Goal: Navigation & Orientation: Find specific page/section

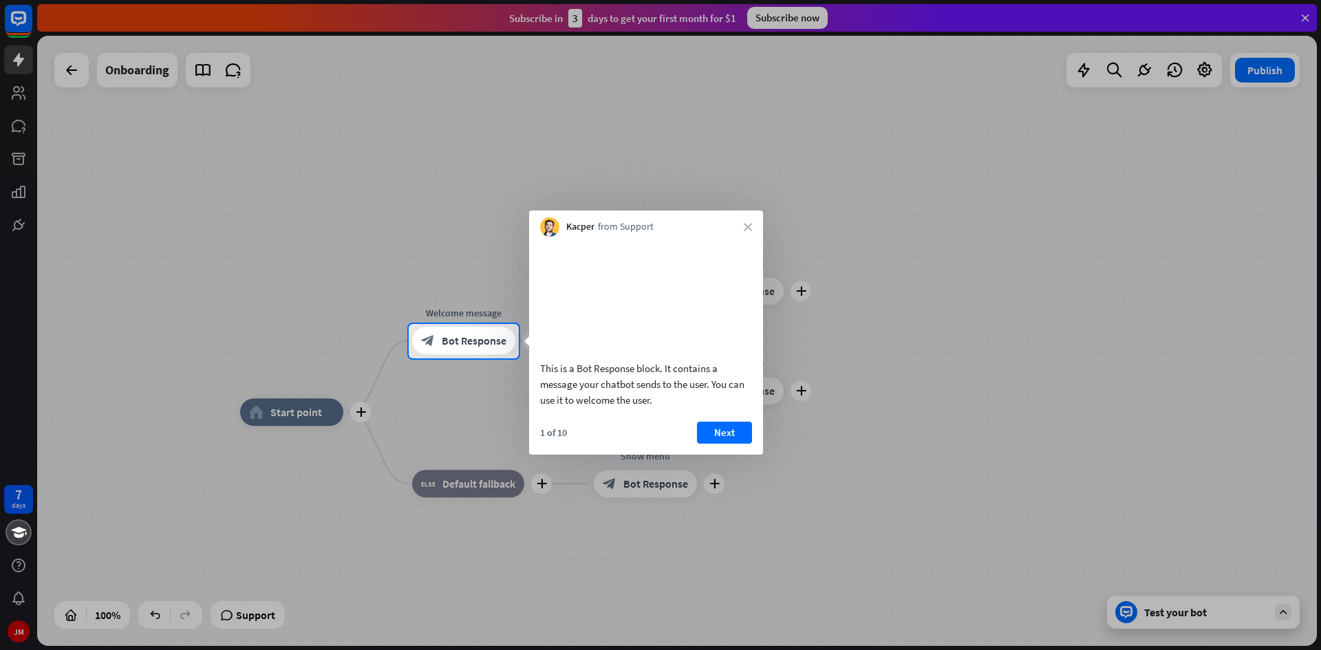
click at [717, 437] on div "This is a Bot Response block. It contains a message your chatbot sends to the u…" at bounding box center [646, 346] width 234 height 218
click at [727, 444] on button "Next" at bounding box center [724, 433] width 55 height 22
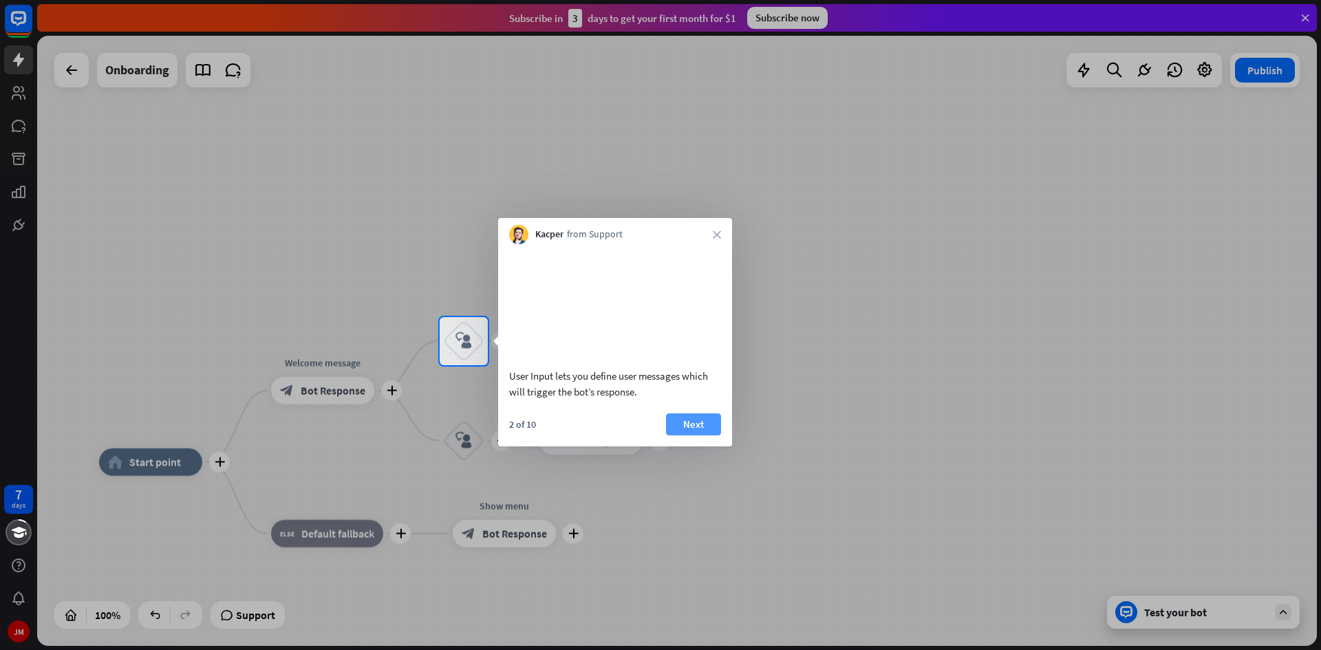
click at [698, 433] on button "Next" at bounding box center [693, 424] width 55 height 22
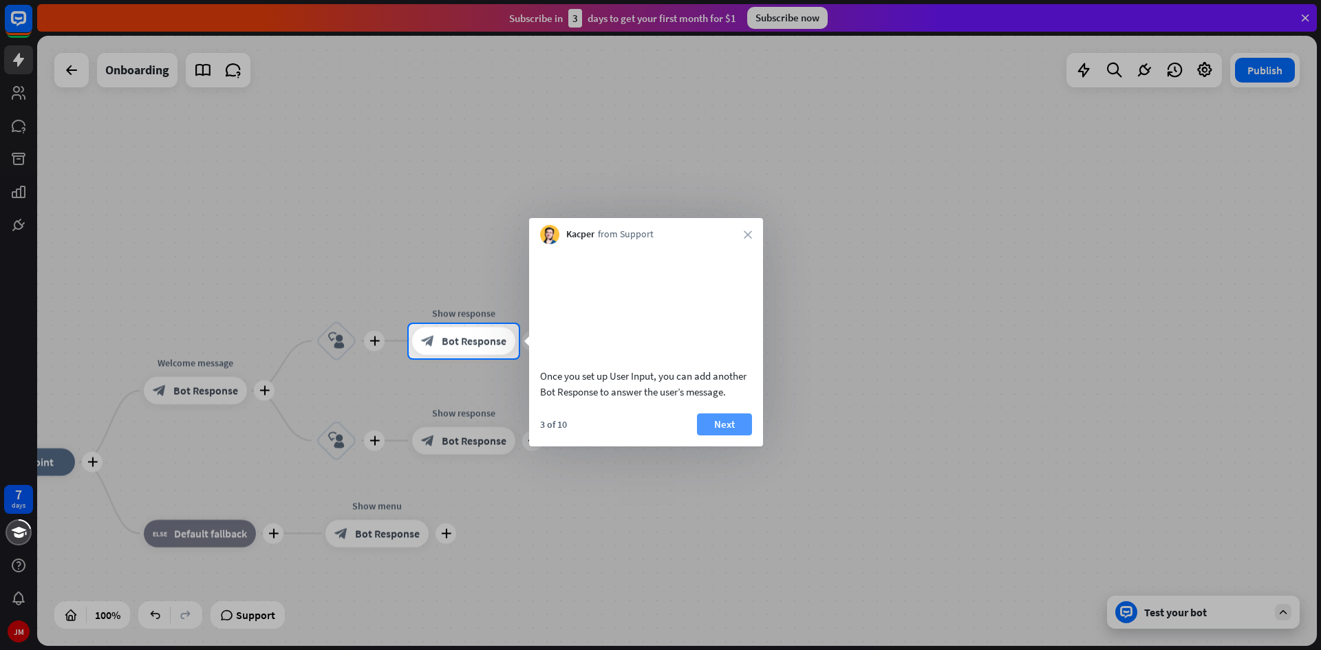
click at [736, 435] on button "Next" at bounding box center [724, 424] width 55 height 22
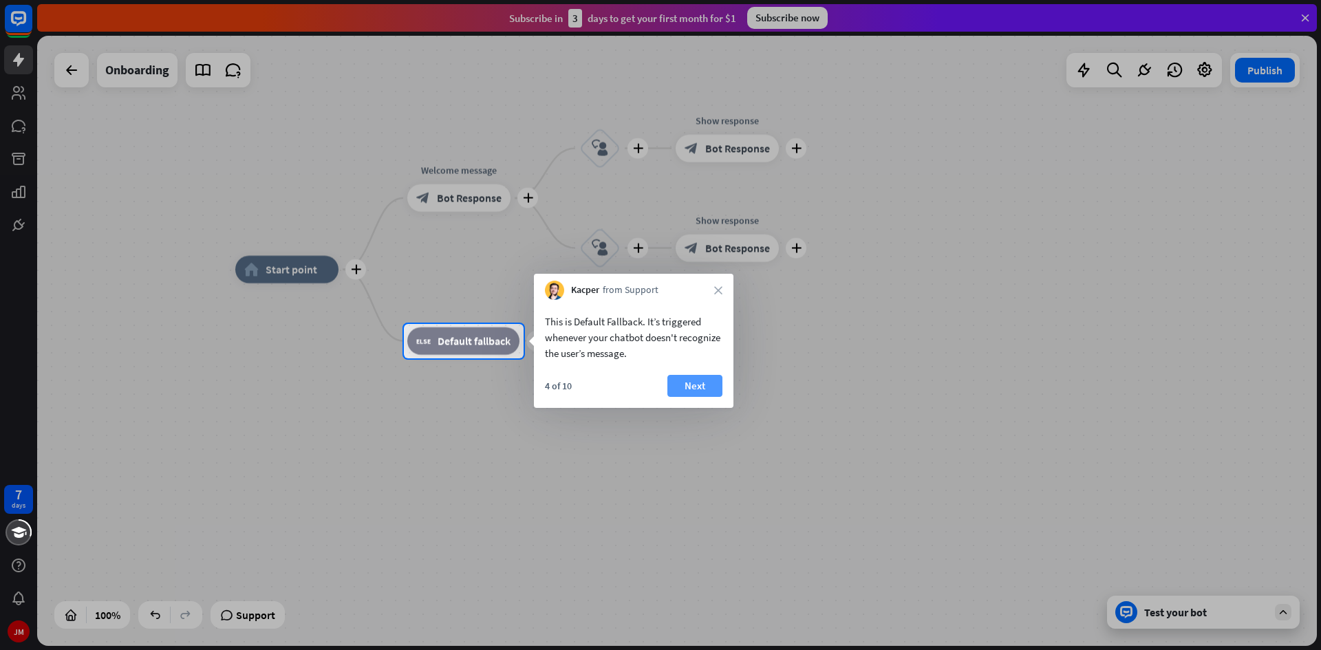
click at [687, 391] on button "Next" at bounding box center [694, 386] width 55 height 22
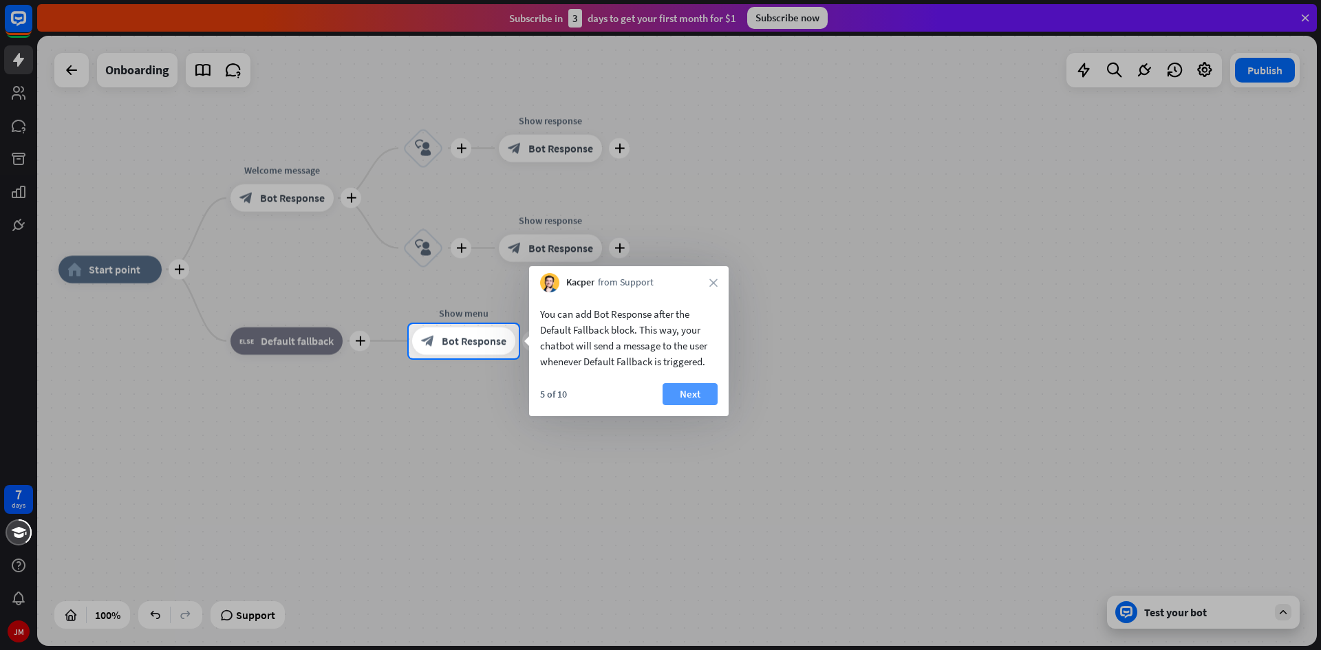
click at [686, 390] on button "Next" at bounding box center [689, 394] width 55 height 22
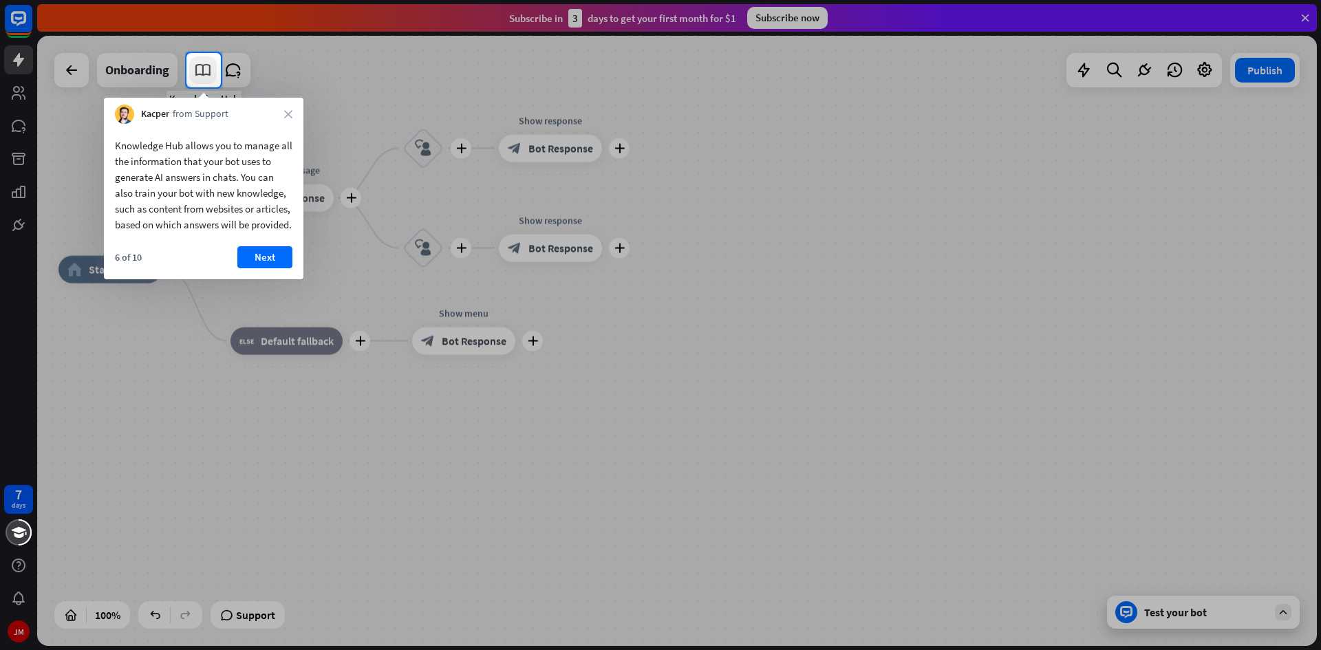
click at [204, 67] on icon at bounding box center [203, 70] width 18 height 18
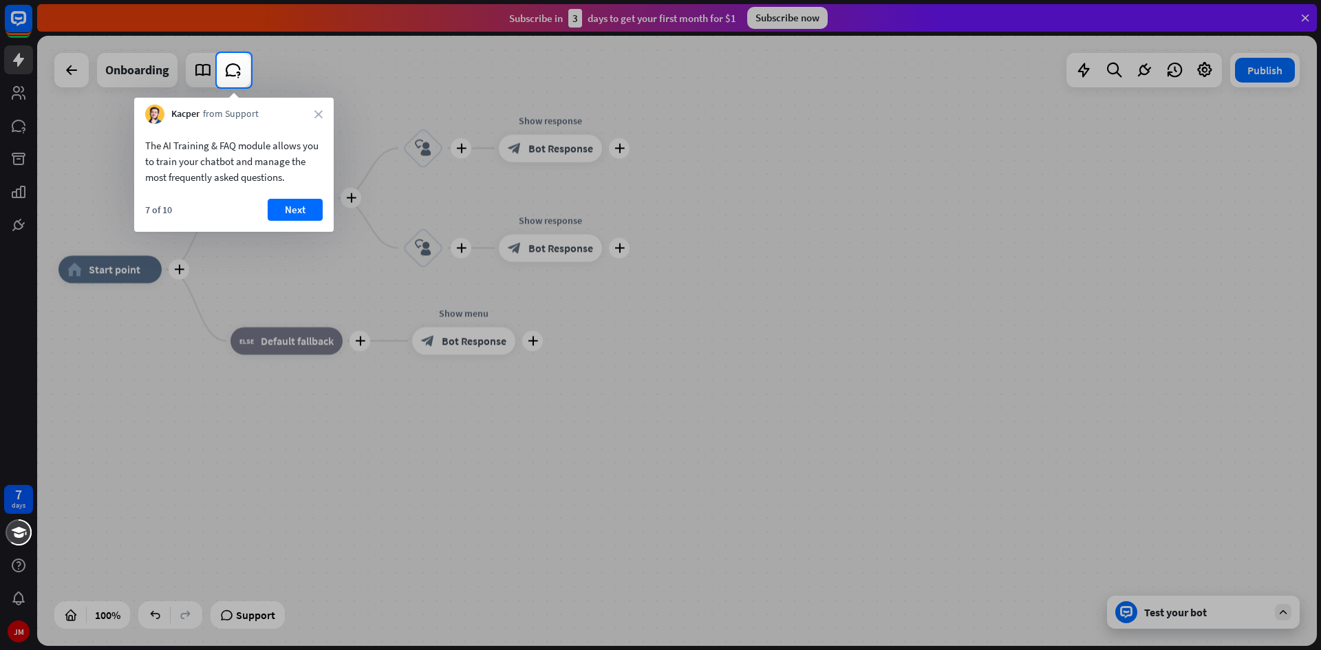
click at [206, 39] on div at bounding box center [660, 26] width 1321 height 53
click at [241, 65] on icon at bounding box center [233, 70] width 18 height 18
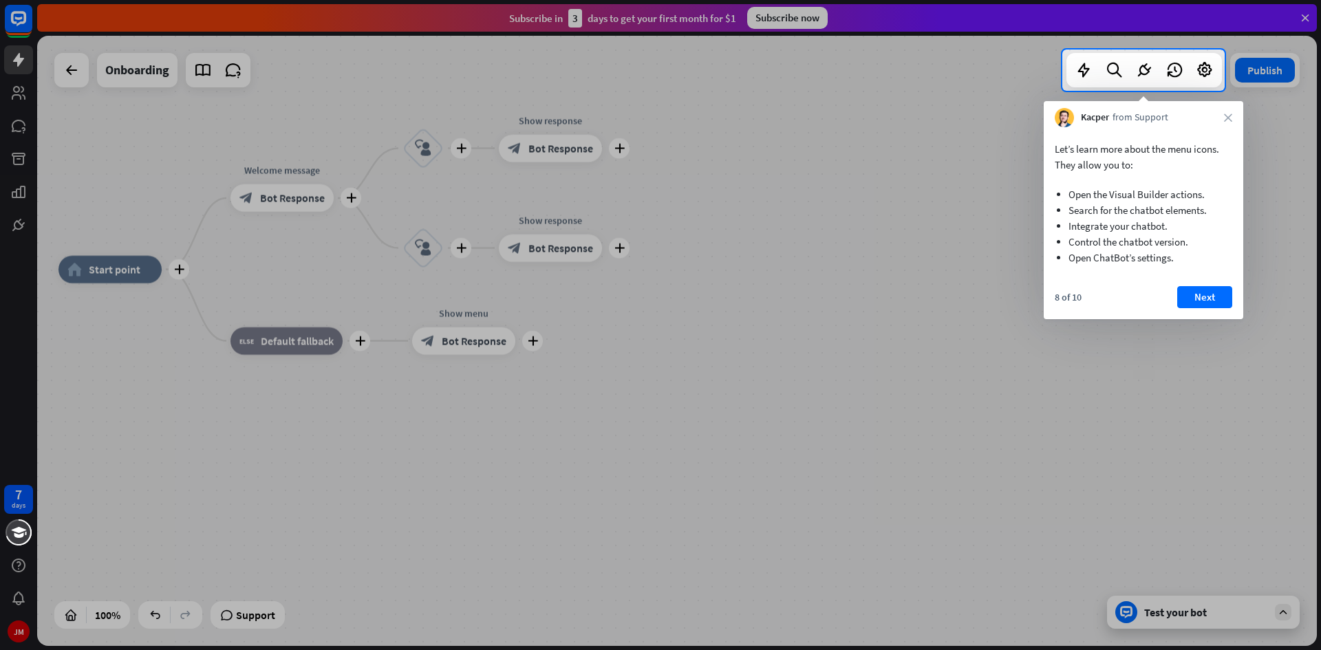
click at [1171, 136] on div "Let’s learn more about the menu icons. They allow you to: Open the Visual Build…" at bounding box center [1143, 203] width 199 height 152
click at [1224, 117] on icon "close" at bounding box center [1228, 117] width 8 height 8
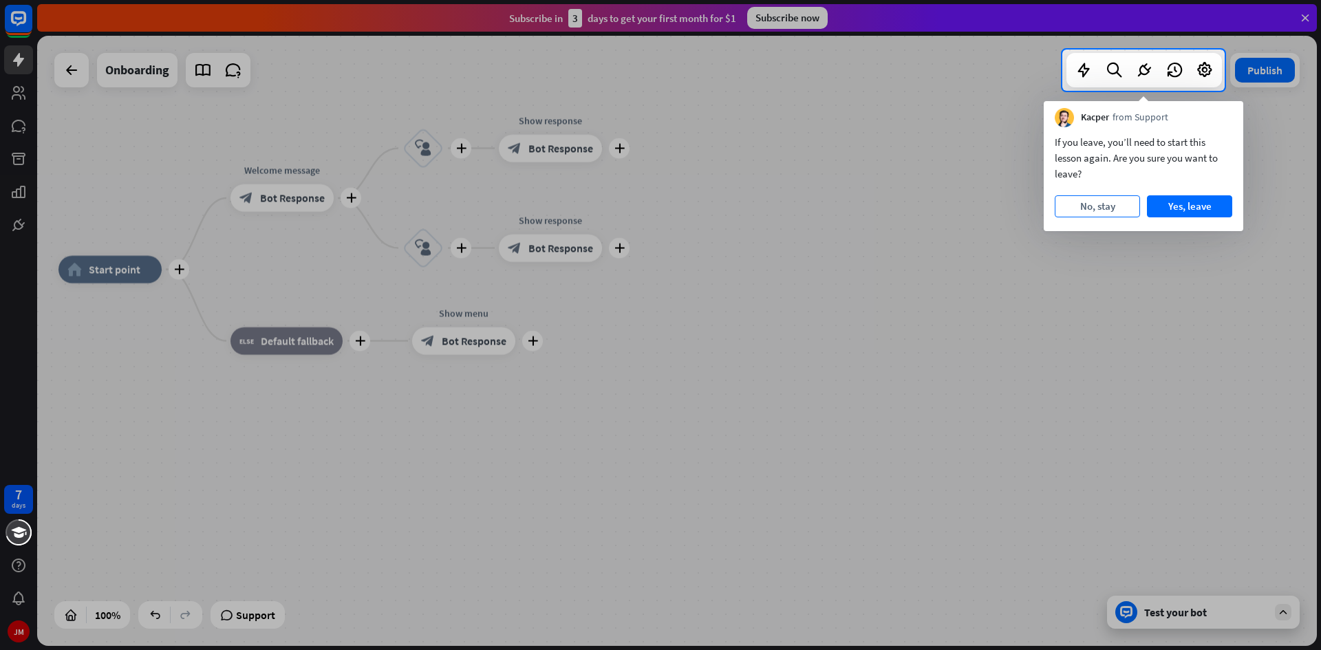
click at [1096, 206] on button "No, stay" at bounding box center [1097, 206] width 85 height 22
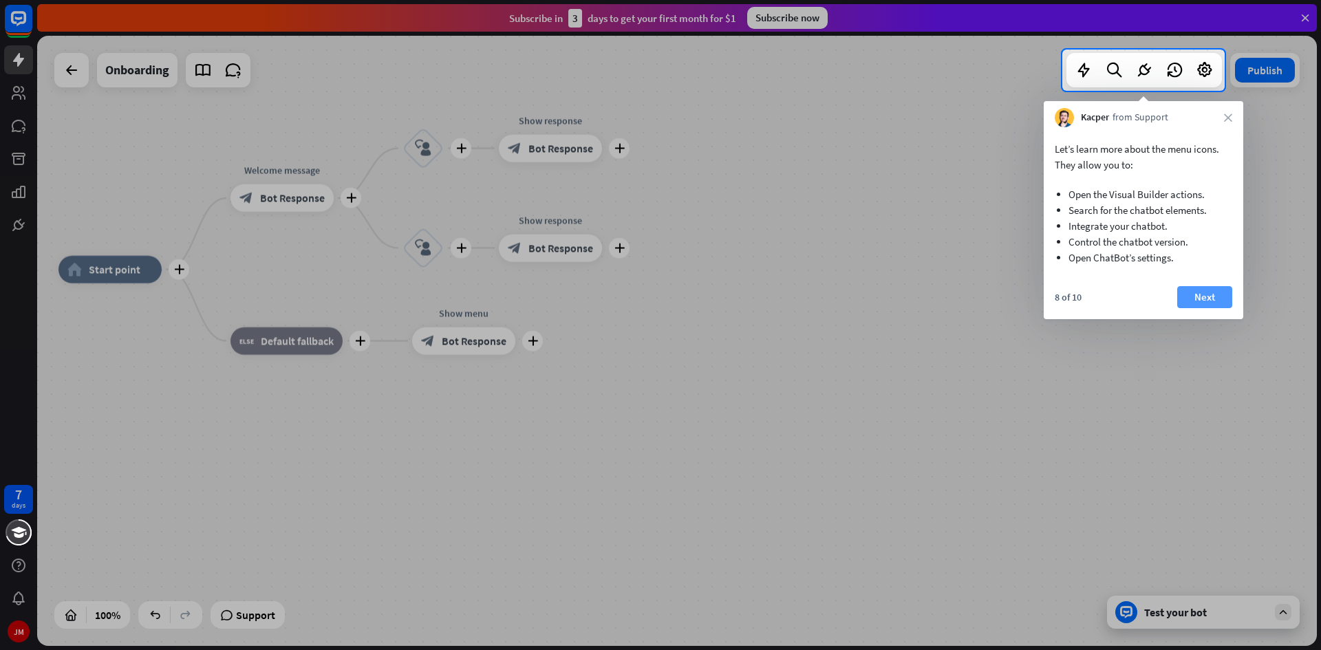
click at [1210, 302] on button "Next" at bounding box center [1204, 297] width 55 height 22
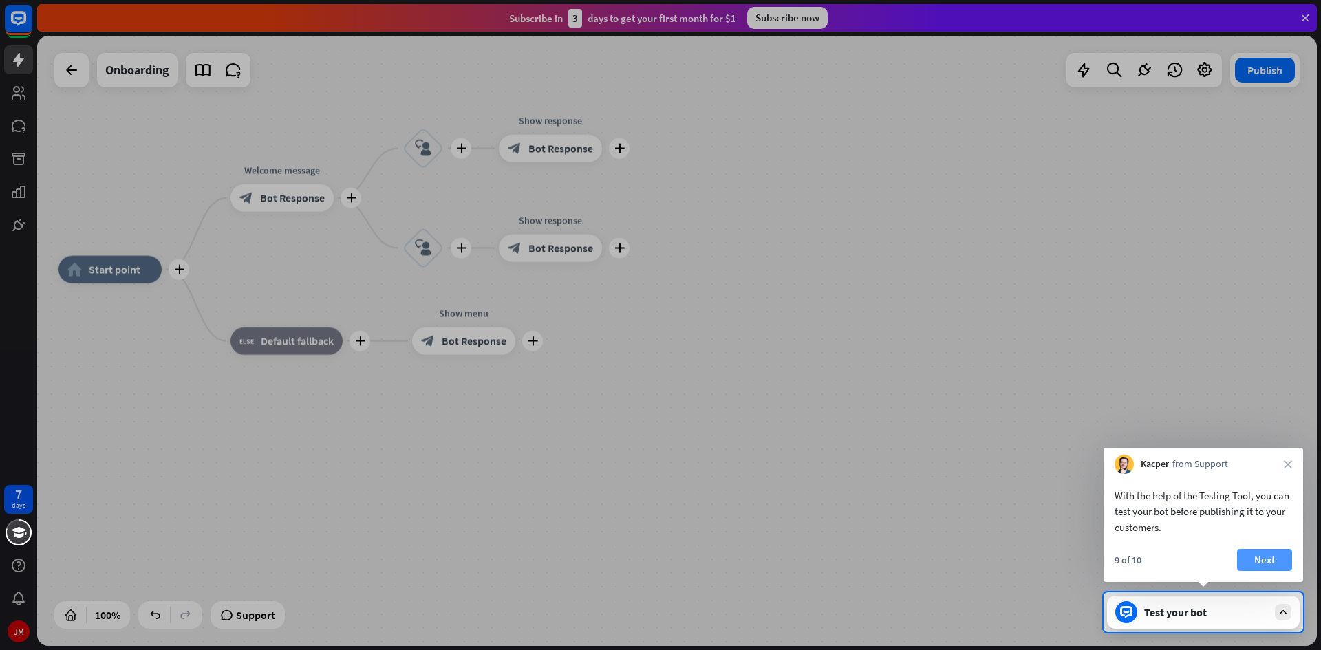
click at [1280, 556] on button "Next" at bounding box center [1264, 560] width 55 height 22
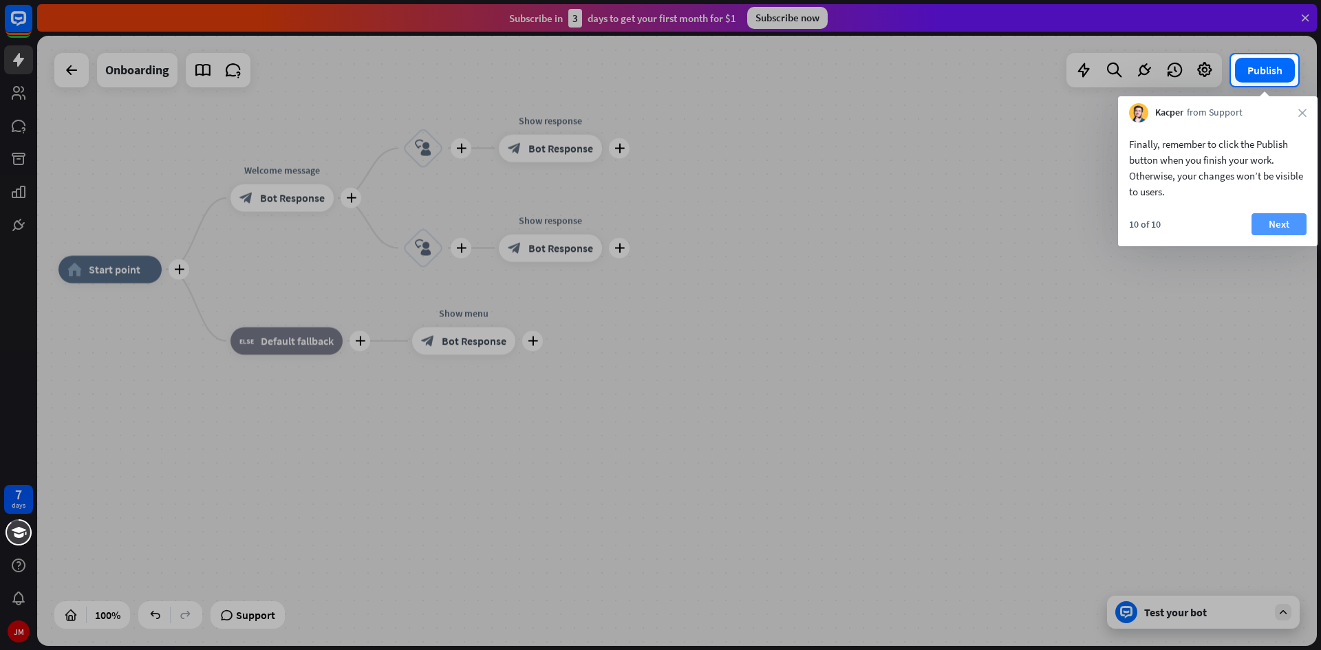
click at [1287, 223] on button "Next" at bounding box center [1278, 224] width 55 height 22
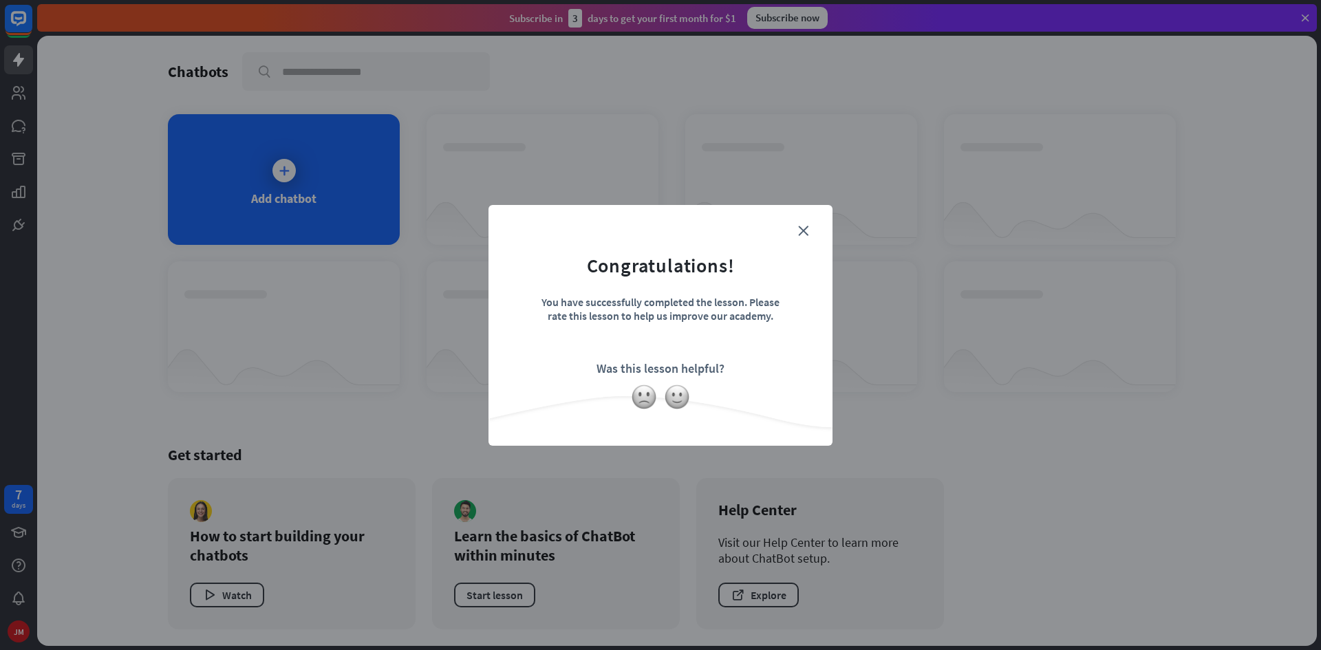
click at [717, 380] on form "Congratulations! You have successfully completed the lesson. Please rate this l…" at bounding box center [661, 304] width 310 height 164
click at [801, 230] on icon "close" at bounding box center [803, 231] width 10 height 10
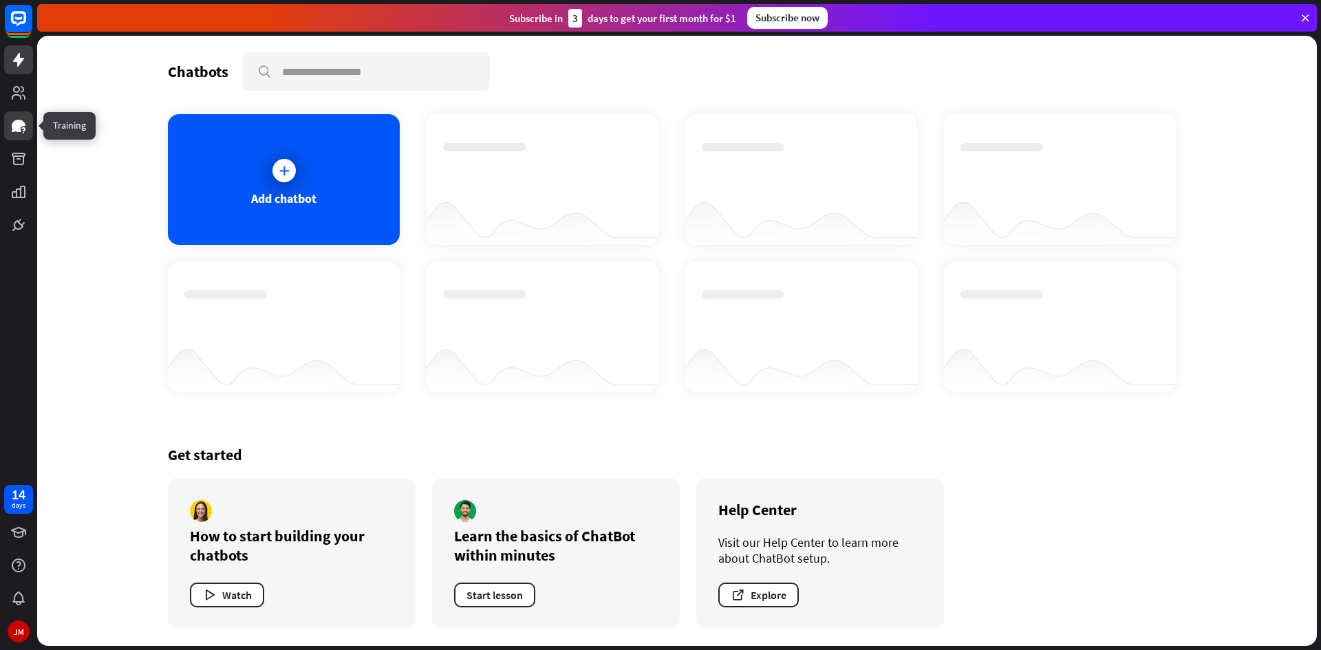
click at [21, 118] on icon at bounding box center [18, 126] width 17 height 17
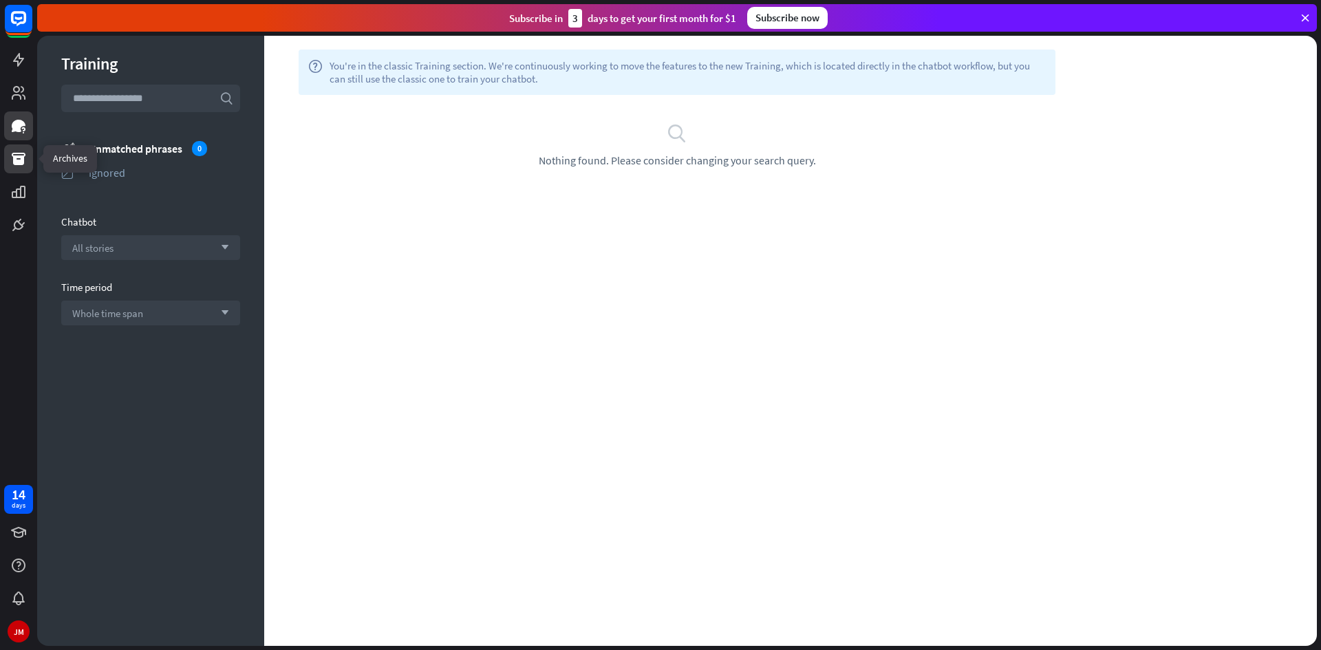
click at [12, 155] on icon at bounding box center [19, 159] width 14 height 12
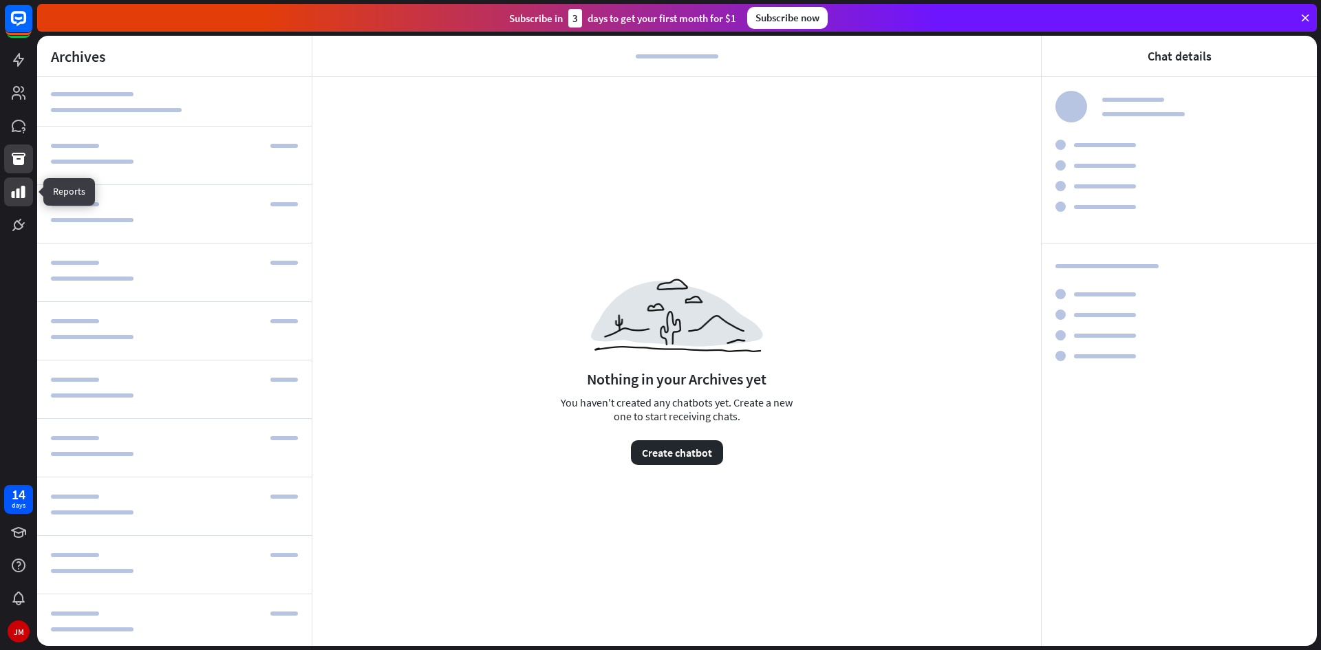
click at [23, 199] on icon at bounding box center [18, 192] width 17 height 17
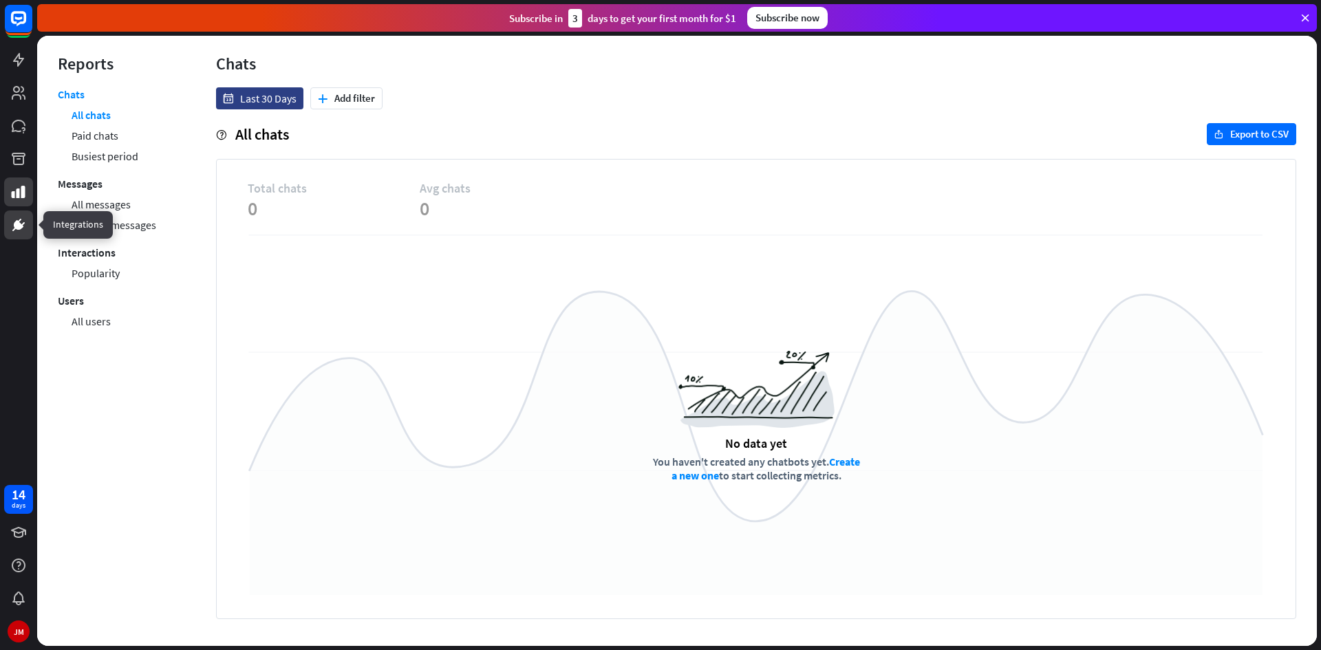
click at [23, 223] on icon at bounding box center [18, 225] width 17 height 17
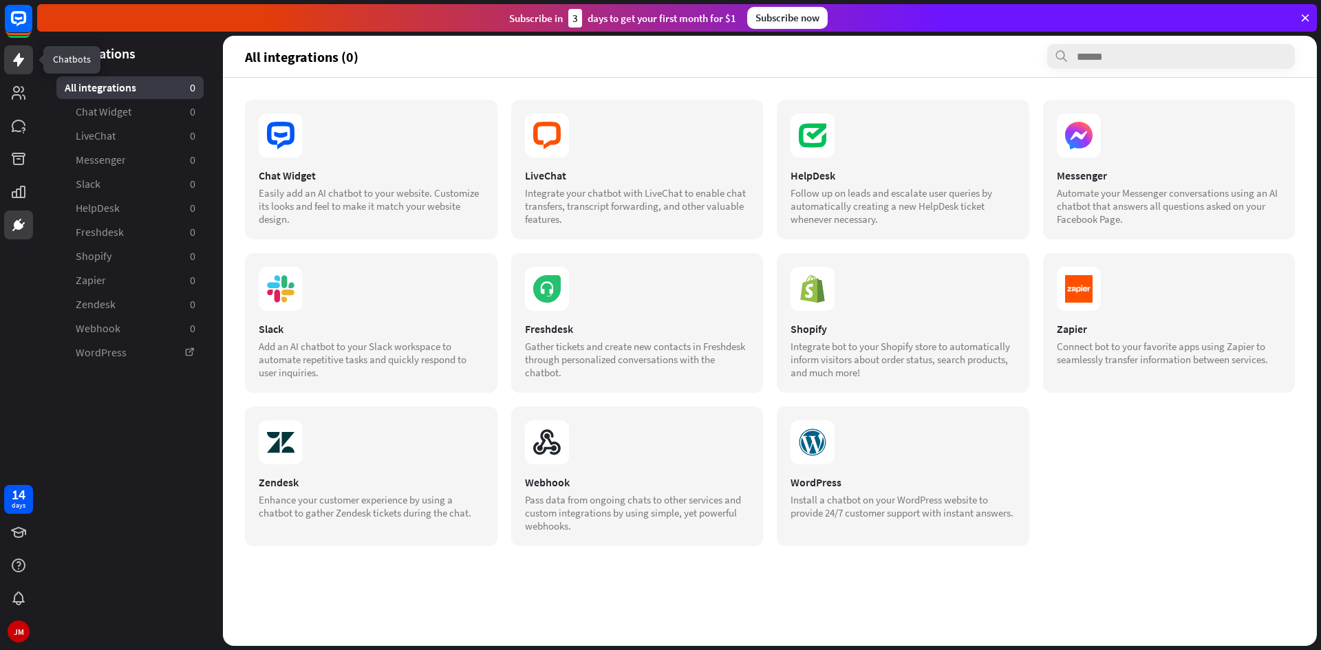
click at [31, 67] on link at bounding box center [18, 59] width 29 height 29
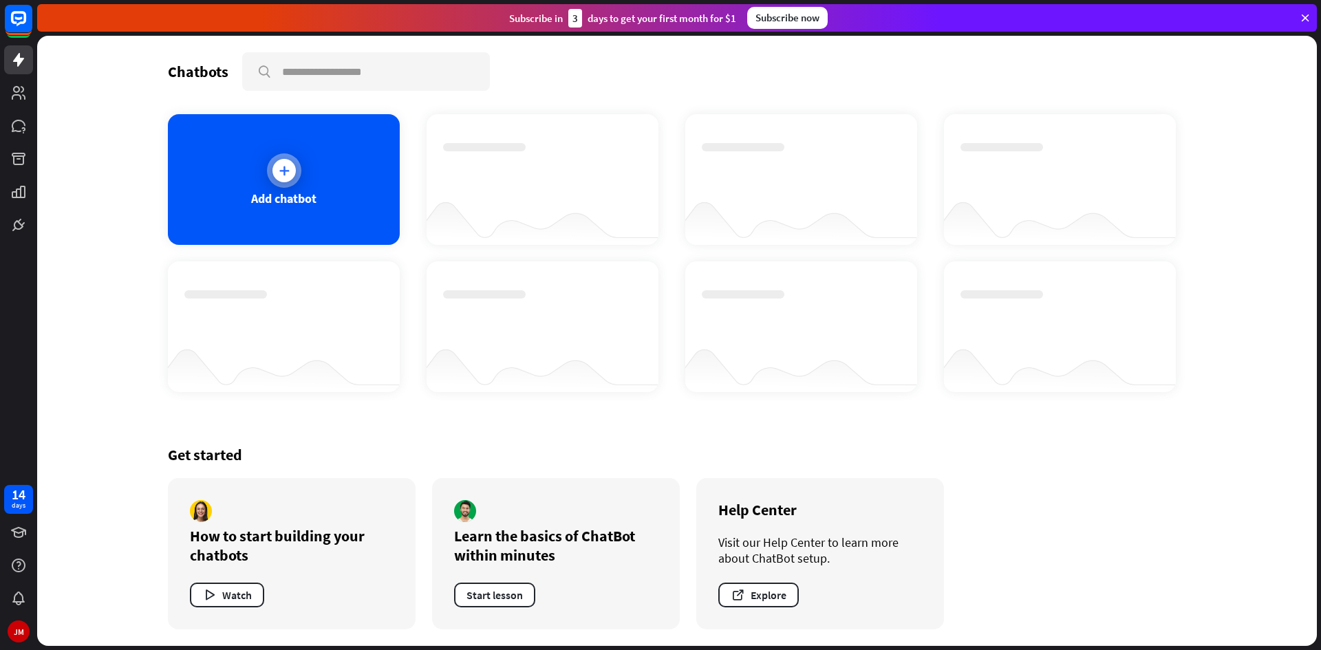
click at [280, 172] on icon at bounding box center [284, 171] width 14 height 14
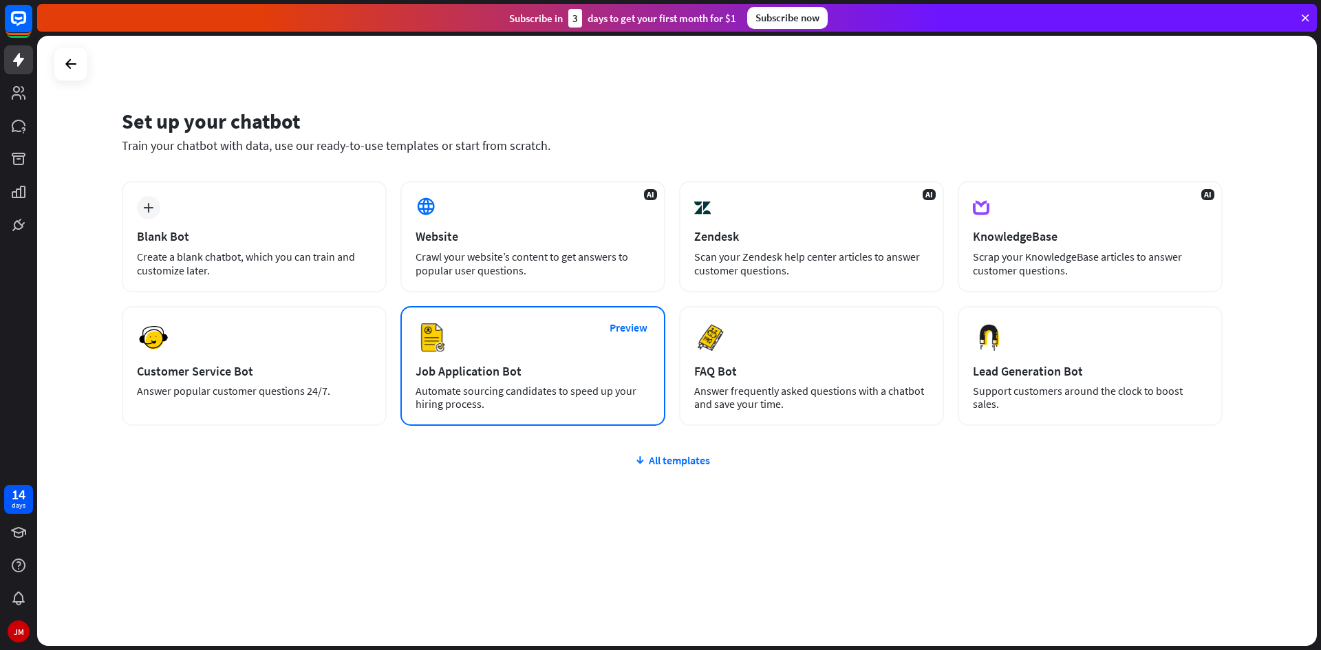
click at [504, 391] on div "Automate sourcing candidates to speed up your hiring process." at bounding box center [532, 398] width 235 height 26
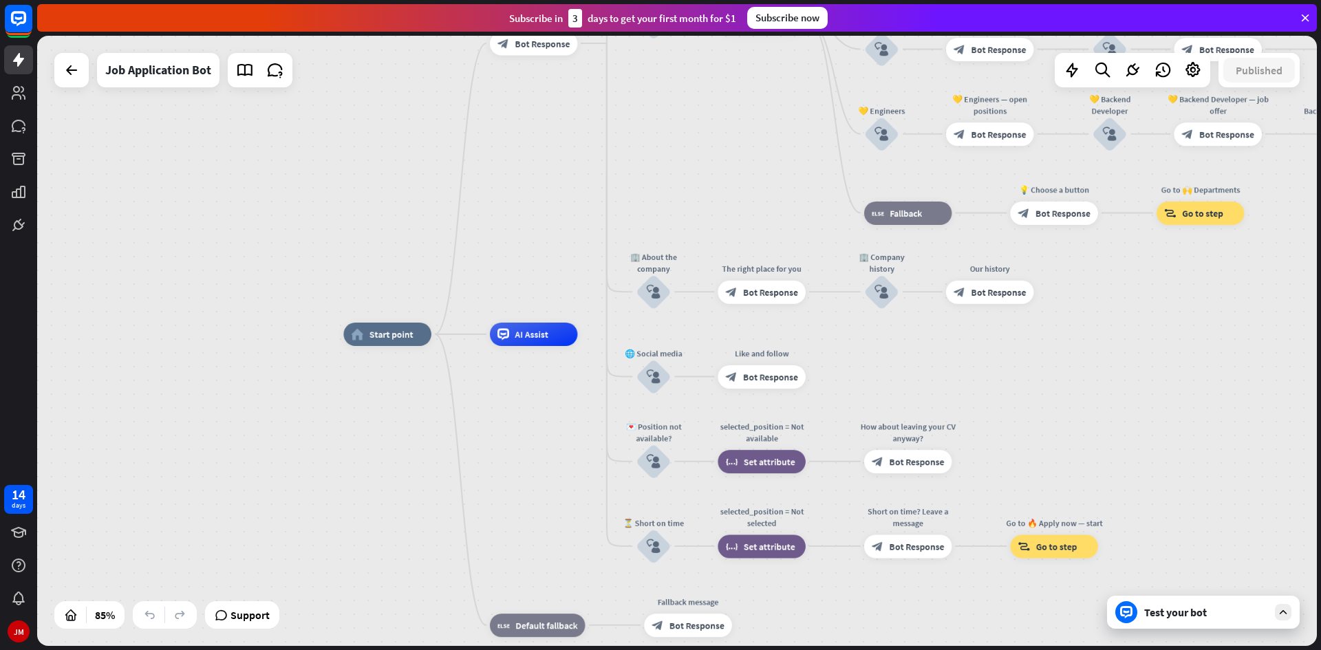
click at [1303, 19] on icon at bounding box center [1305, 18] width 12 height 12
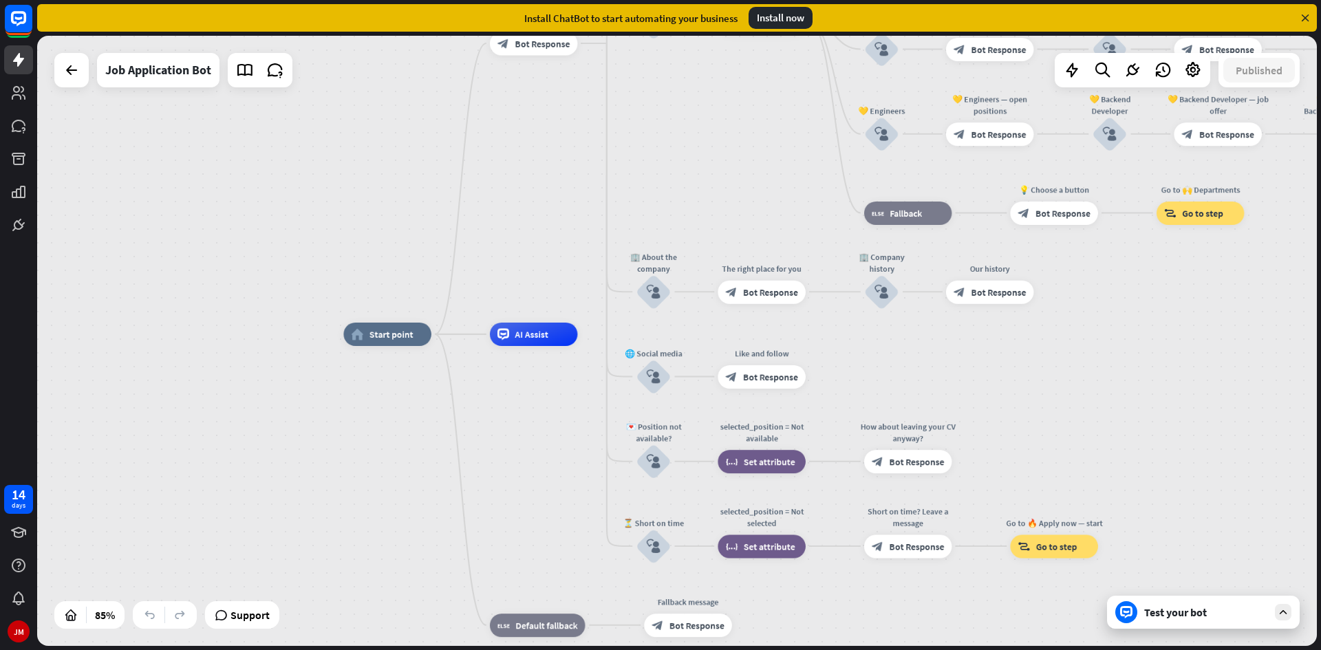
click at [1308, 19] on icon at bounding box center [1305, 18] width 12 height 12
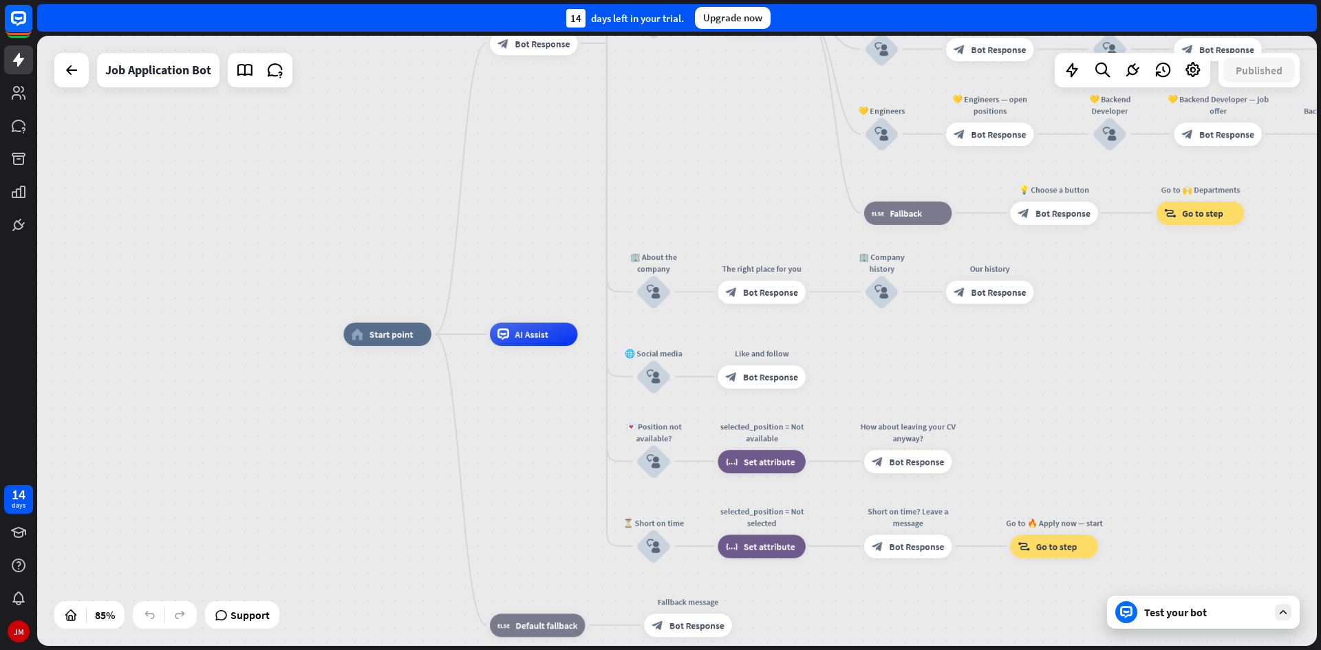
click at [1315, 17] on div "14 days left in your trial. Upgrade now" at bounding box center [676, 18] width 1279 height 28
click at [14, 21] on rect at bounding box center [18, 18] width 30 height 30
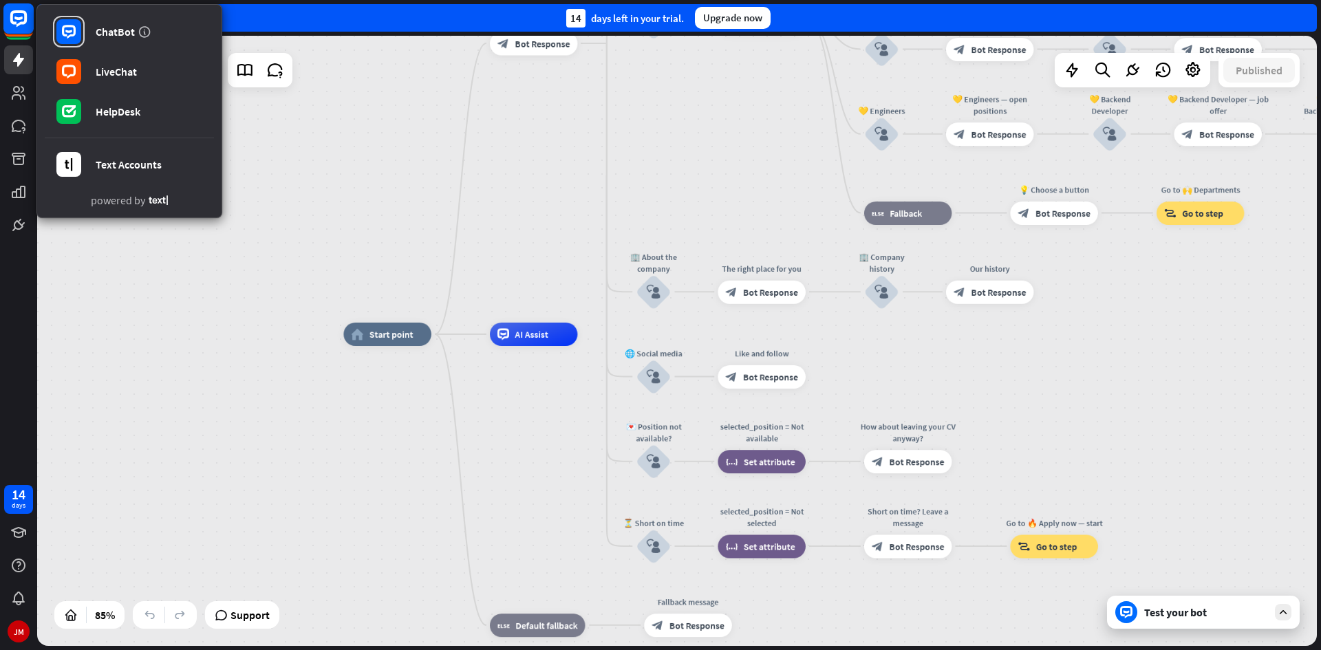
click at [14, 21] on rect at bounding box center [18, 18] width 30 height 30
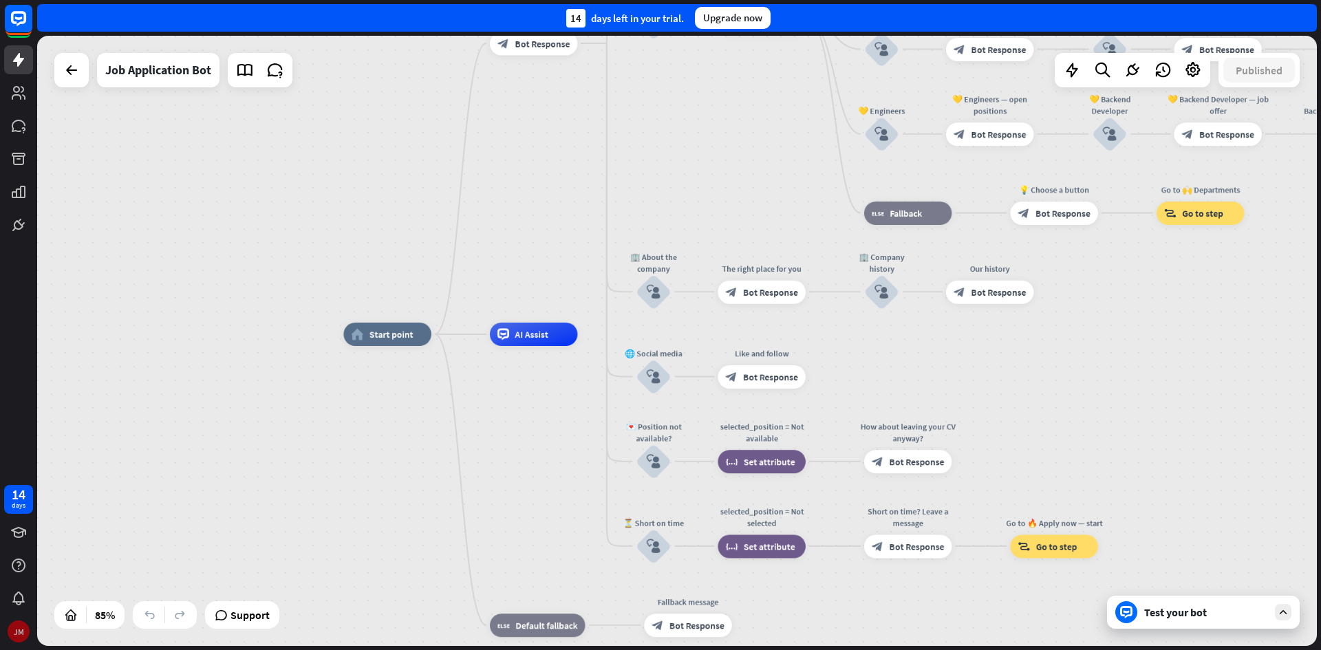
click at [23, 631] on div "JM" at bounding box center [19, 631] width 22 height 22
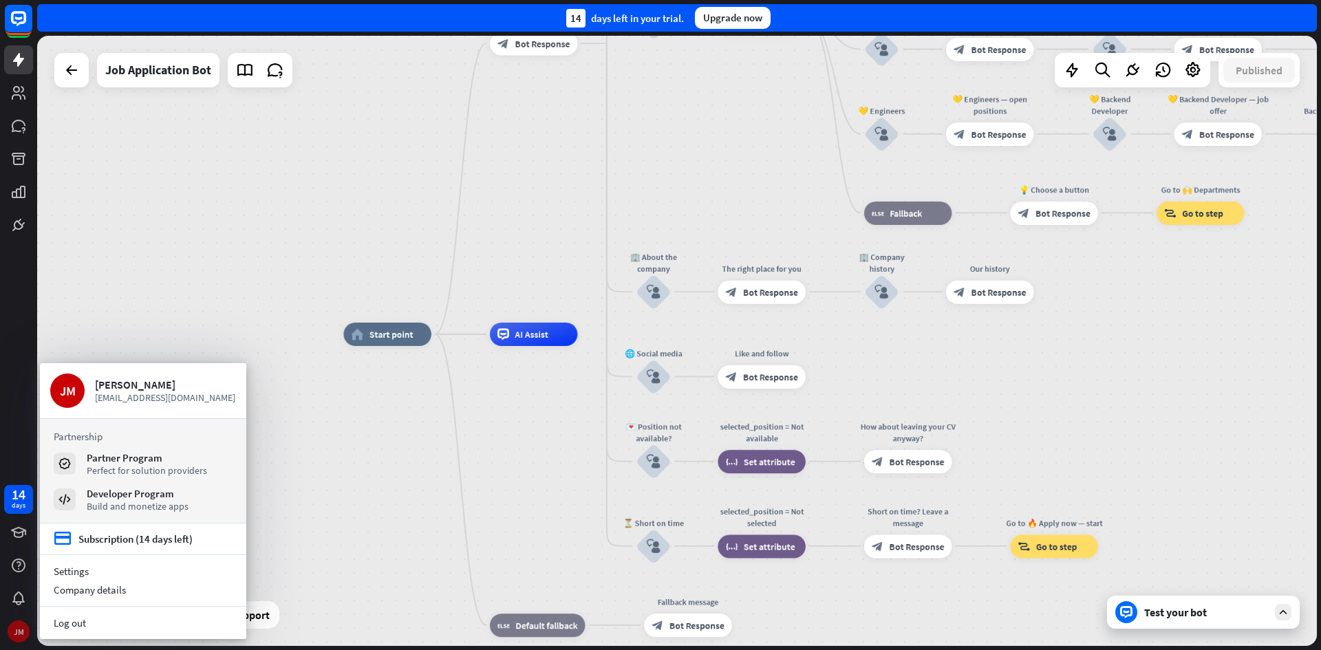
click at [24, 628] on div "JM" at bounding box center [19, 631] width 22 height 22
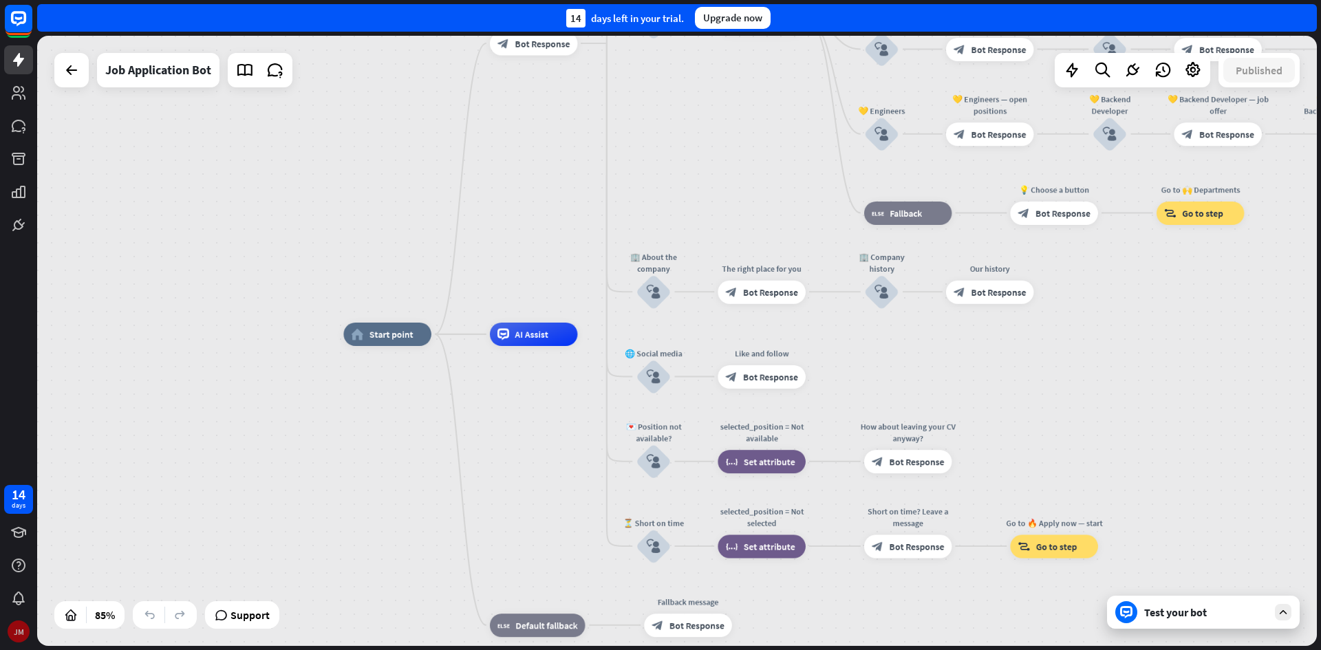
click at [17, 638] on div "JM" at bounding box center [19, 631] width 22 height 22
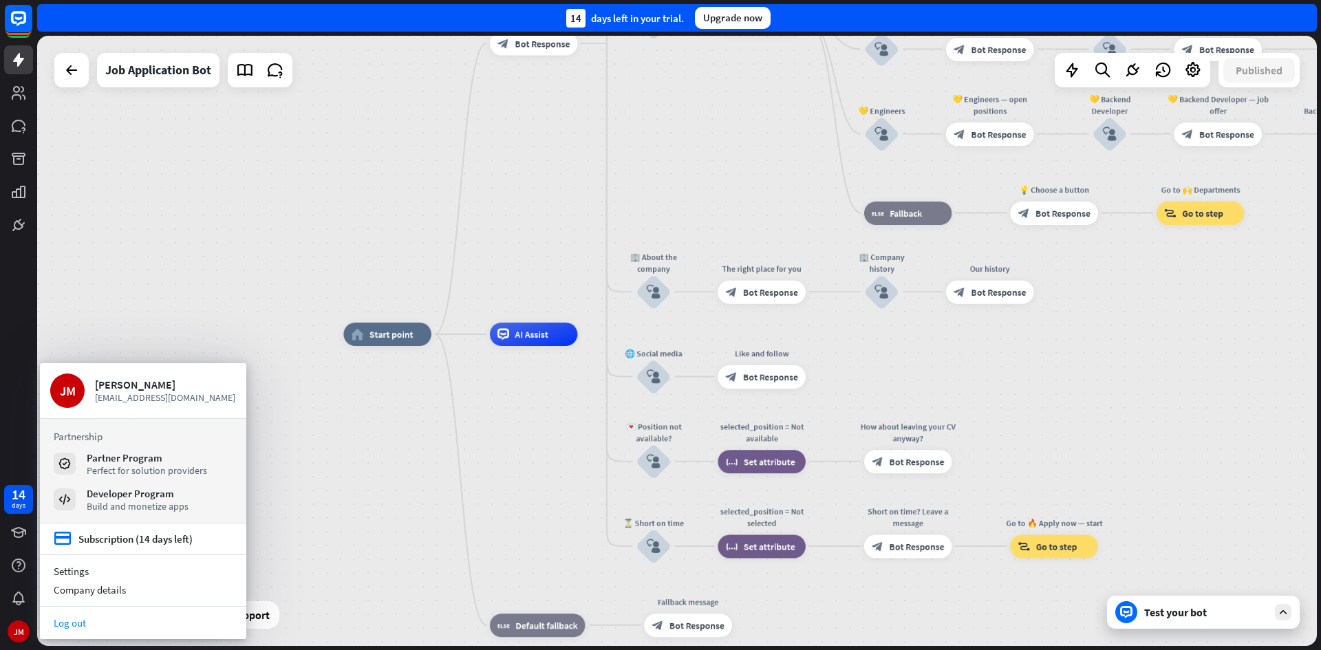
click at [95, 617] on link "Log out" at bounding box center [143, 623] width 206 height 19
